Goal: Navigation & Orientation: Find specific page/section

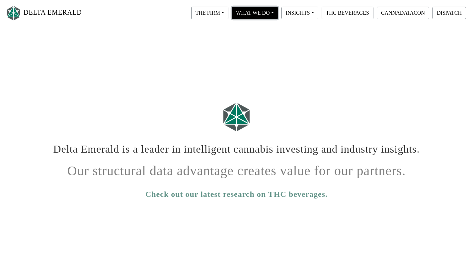
click at [229, 15] on button "WHAT WE DO" at bounding box center [209, 13] width 37 height 13
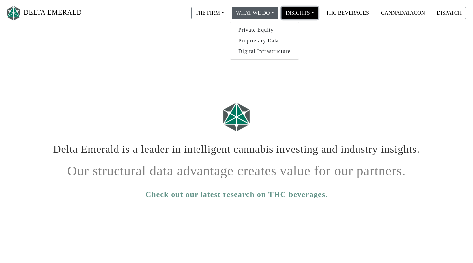
click at [229, 17] on button "INSIGHTS" at bounding box center [209, 13] width 37 height 13
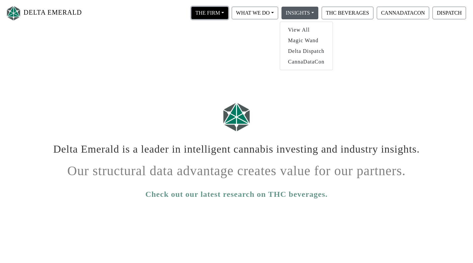
click at [224, 14] on button "THE FIRM" at bounding box center [209, 13] width 37 height 13
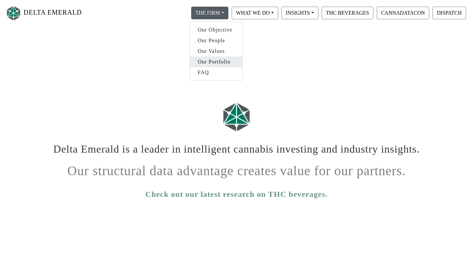
click at [214, 62] on link "Our Portfolio" at bounding box center [216, 61] width 52 height 11
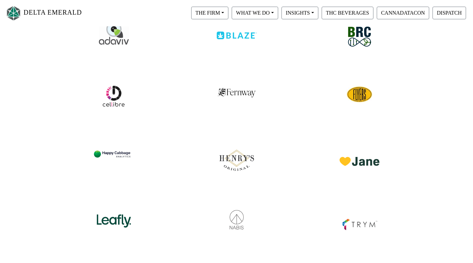
scroll to position [109, 0]
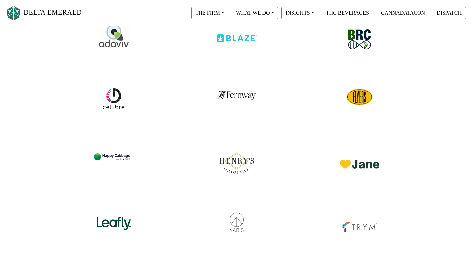
click at [360, 99] on img at bounding box center [360, 97] width 28 height 28
